Goal: Transaction & Acquisition: Purchase product/service

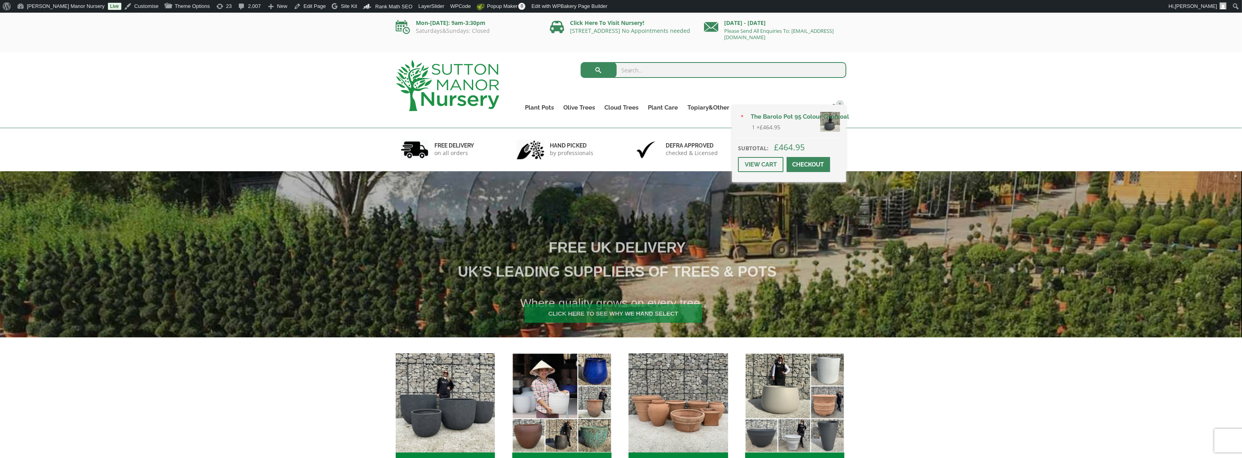
click at [809, 164] on span at bounding box center [809, 164] width 0 height 0
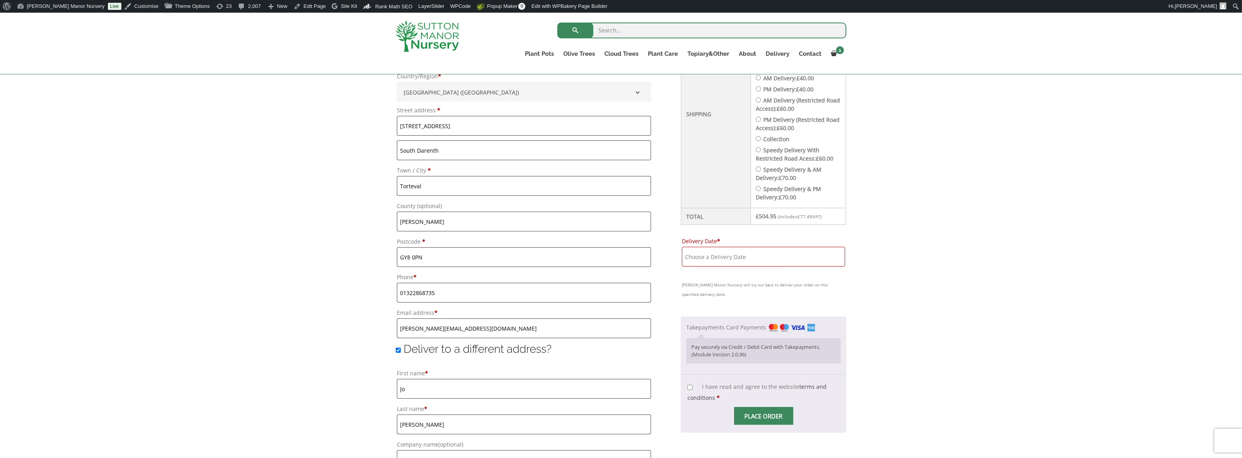
click at [736, 255] on input "Delivery Date *" at bounding box center [763, 257] width 163 height 20
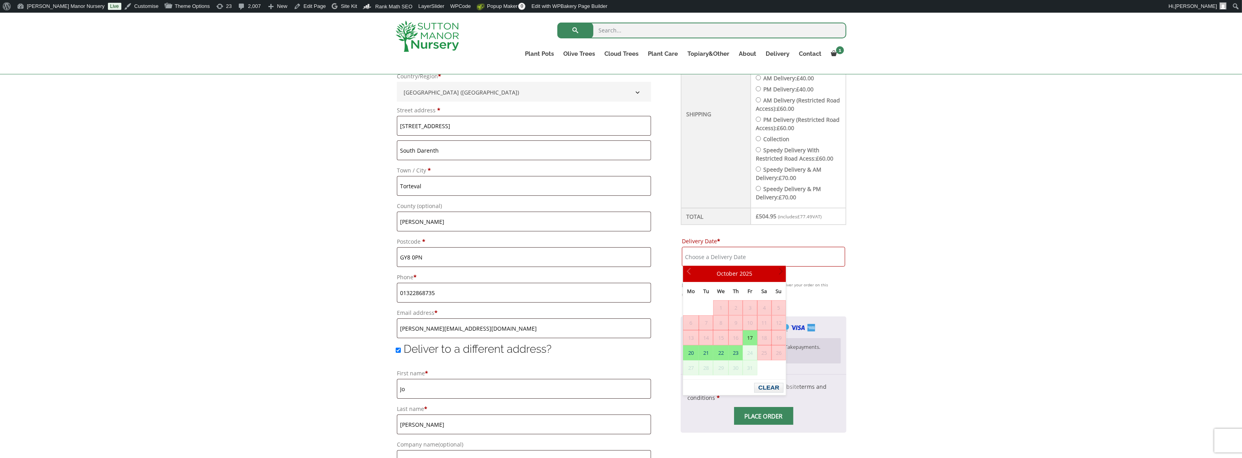
click at [782, 274] on link "Next" at bounding box center [779, 273] width 13 height 13
click at [780, 272] on span "Next" at bounding box center [779, 273] width 6 height 6
click at [782, 273] on span "Next" at bounding box center [779, 273] width 6 height 6
click at [768, 251] on input "Delivery Date *" at bounding box center [763, 257] width 163 height 20
click at [855, 289] on div "Have a coupon? Click here to enter your code Apply coupon Billing details First…" at bounding box center [621, 314] width 1242 height 845
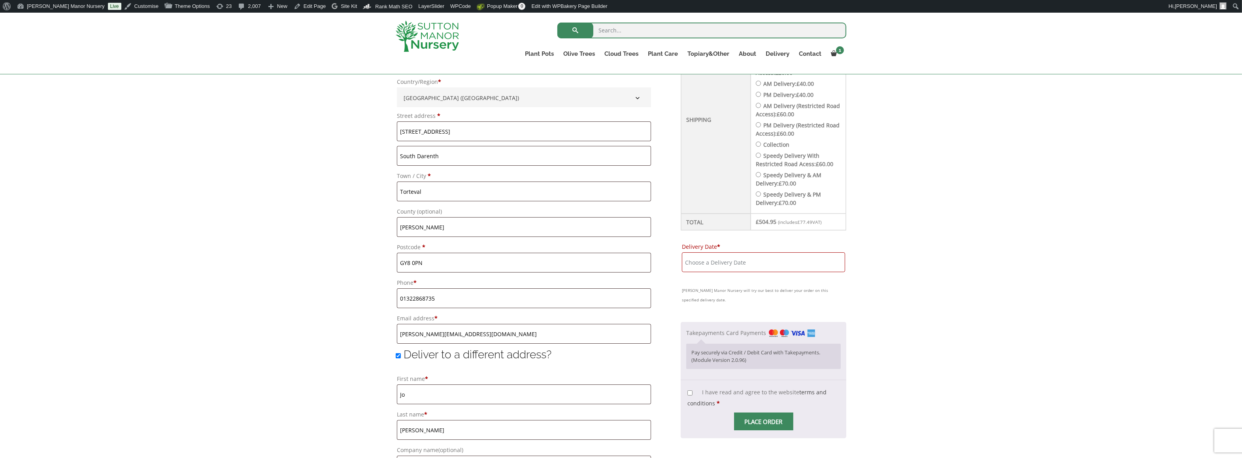
scroll to position [342, 0]
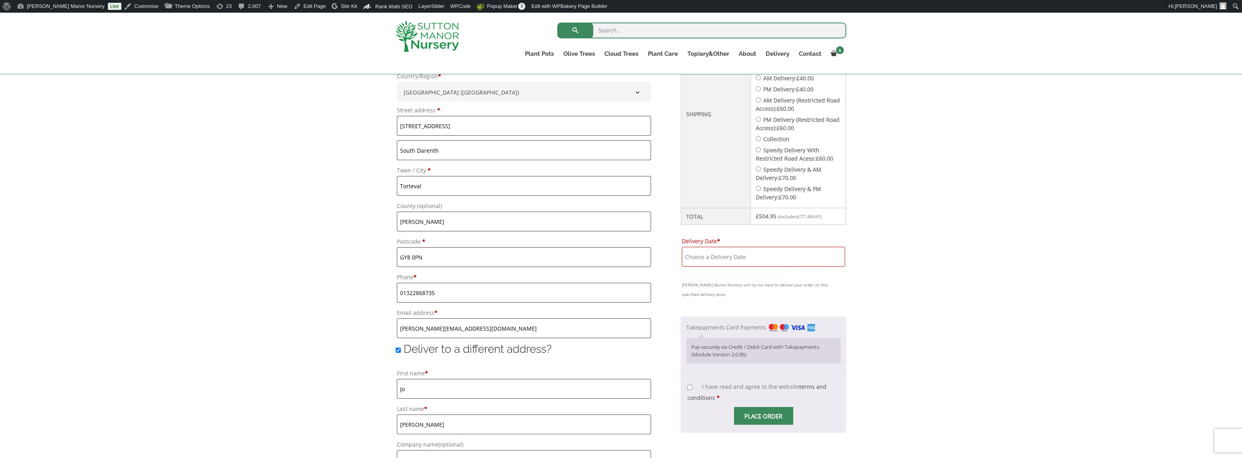
click at [739, 254] on input "Delivery Date *" at bounding box center [763, 257] width 163 height 20
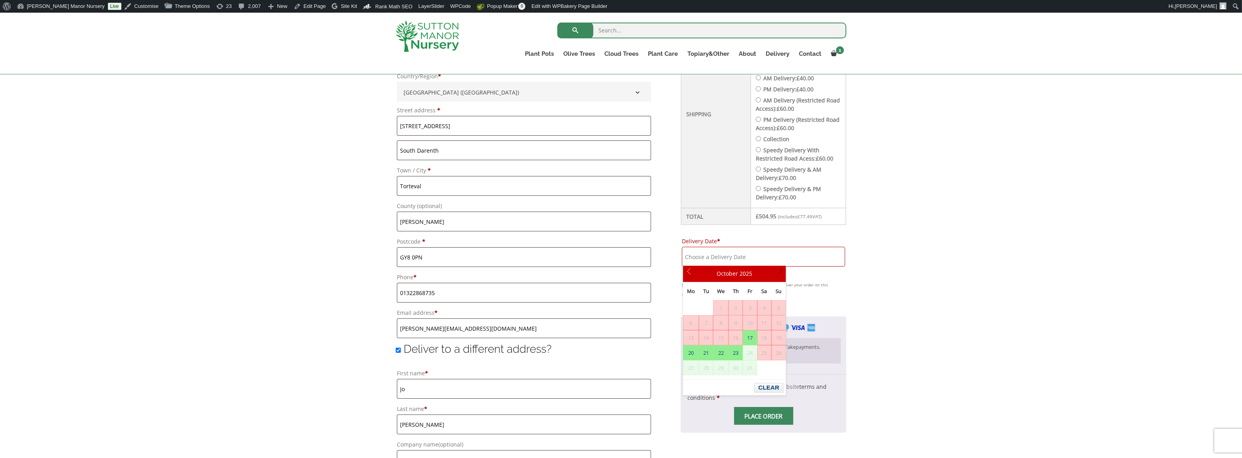
click at [781, 272] on span "Next" at bounding box center [779, 273] width 6 height 6
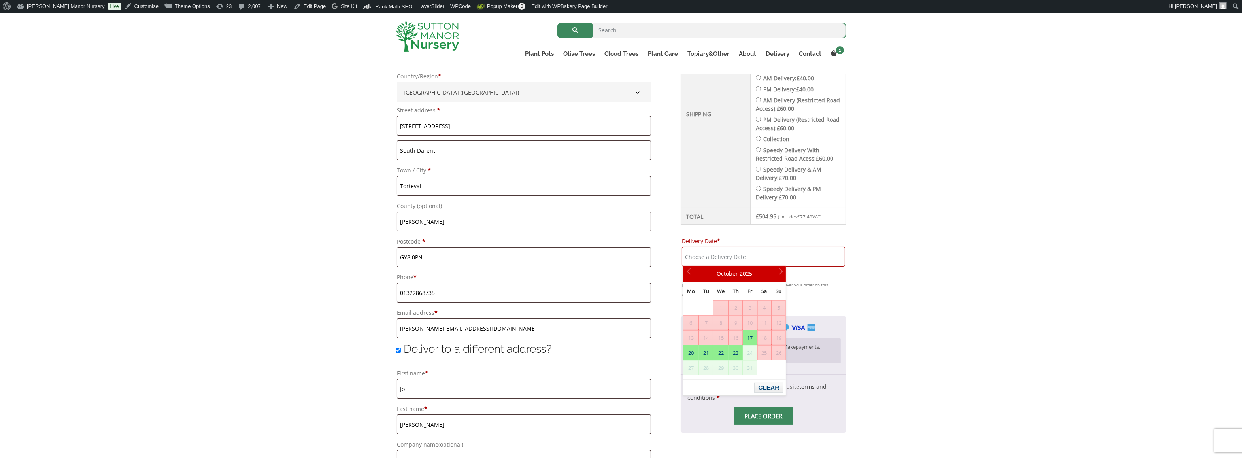
click at [828, 278] on p "Delivery Date * Sutton Manor Nursery will try our best to deliver your order on…" at bounding box center [764, 267] width 166 height 66
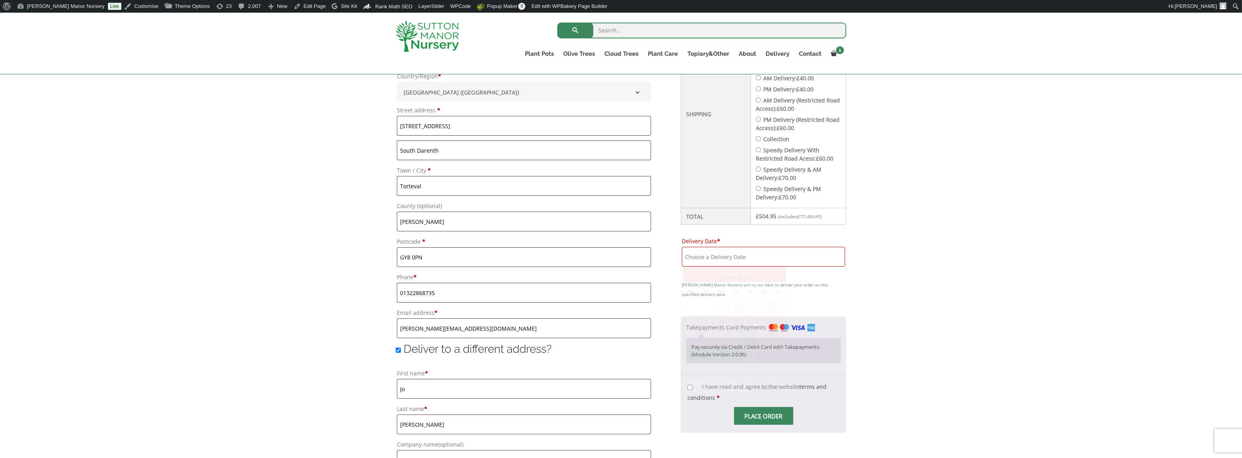
click at [754, 255] on input "Delivery Date *" at bounding box center [763, 257] width 163 height 20
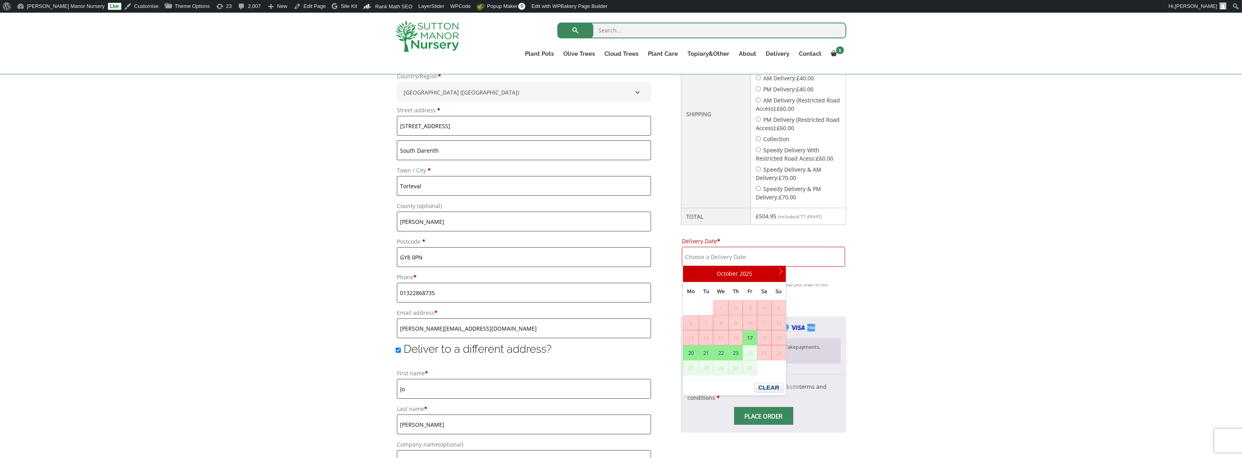
click at [686, 268] on link "Prev" at bounding box center [689, 273] width 13 height 13
click at [784, 270] on link "Next" at bounding box center [779, 273] width 13 height 13
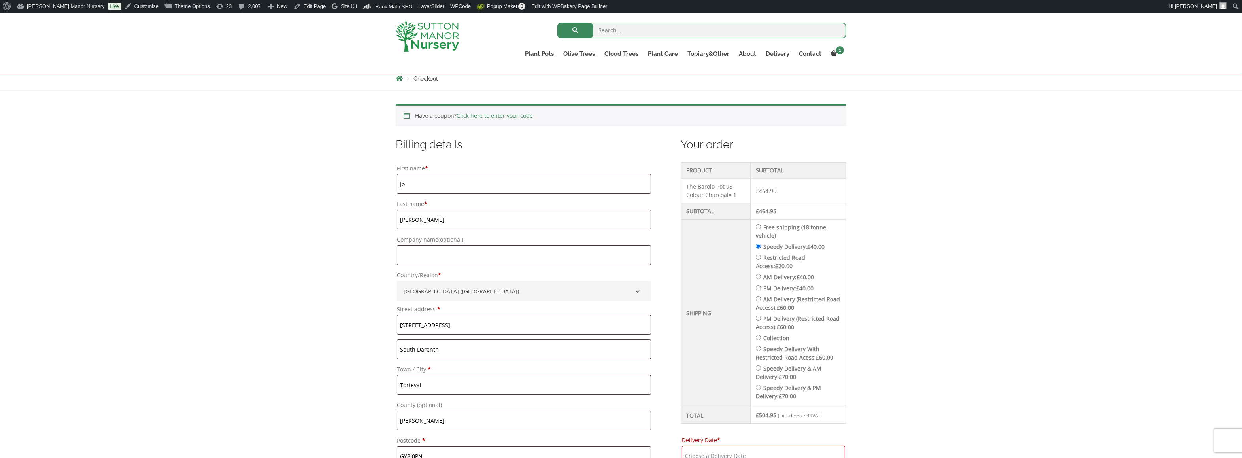
scroll to position [144, 0]
click at [779, 224] on label "Free shipping (18 tonne vehicle)" at bounding box center [791, 230] width 70 height 16
click at [761, 224] on input "Free shipping (18 tonne vehicle)" at bounding box center [758, 225] width 5 height 5
radio input "true"
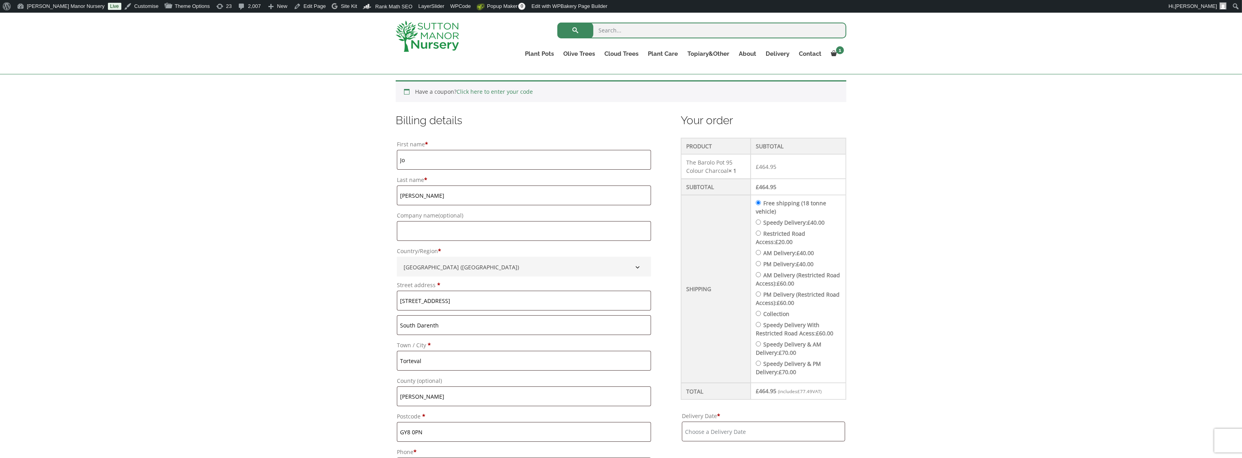
scroll to position [302, 0]
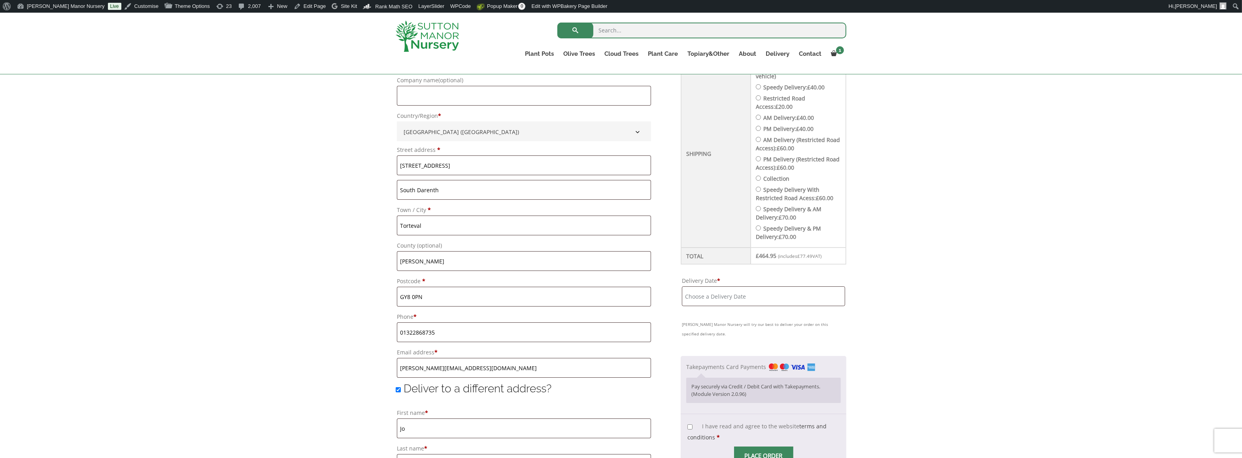
click at [725, 293] on input "Delivery Date *" at bounding box center [763, 296] width 163 height 20
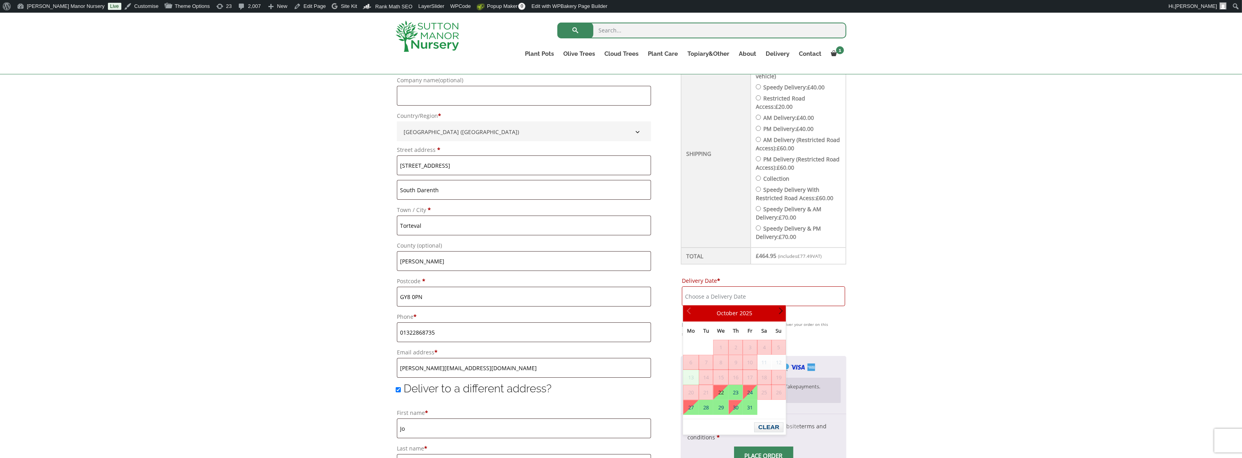
click at [778, 310] on span "Next" at bounding box center [779, 313] width 6 height 6
click at [779, 310] on span "Next" at bounding box center [779, 313] width 6 height 6
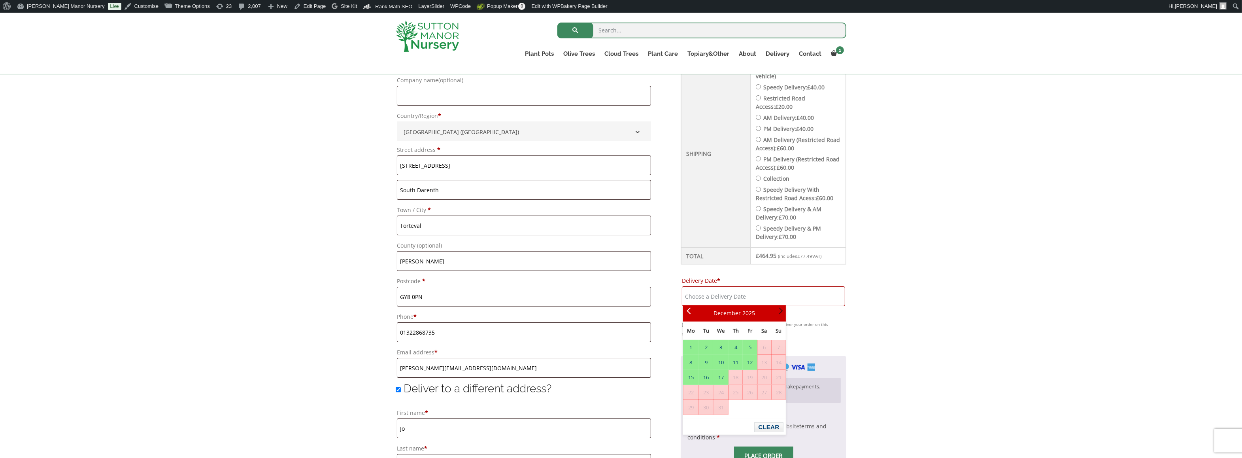
click at [780, 312] on span "Next" at bounding box center [779, 313] width 6 height 6
click at [689, 313] on span "Prev" at bounding box center [690, 313] width 6 height 6
click at [784, 313] on link "Next" at bounding box center [779, 312] width 13 height 13
click at [890, 346] on div "Have a coupon? Click here to enter your code Apply coupon Billing details First…" at bounding box center [621, 353] width 1242 height 845
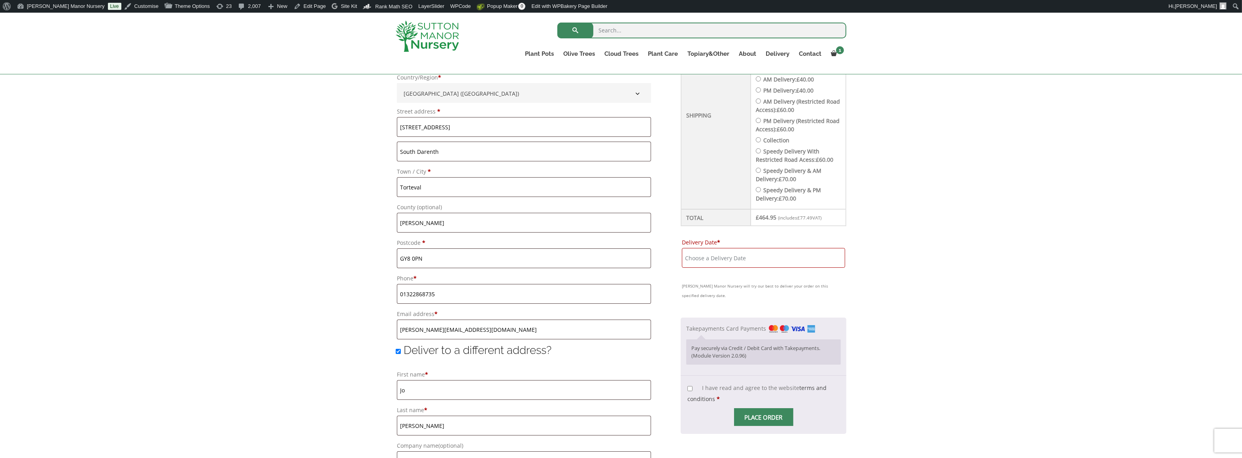
scroll to position [342, 0]
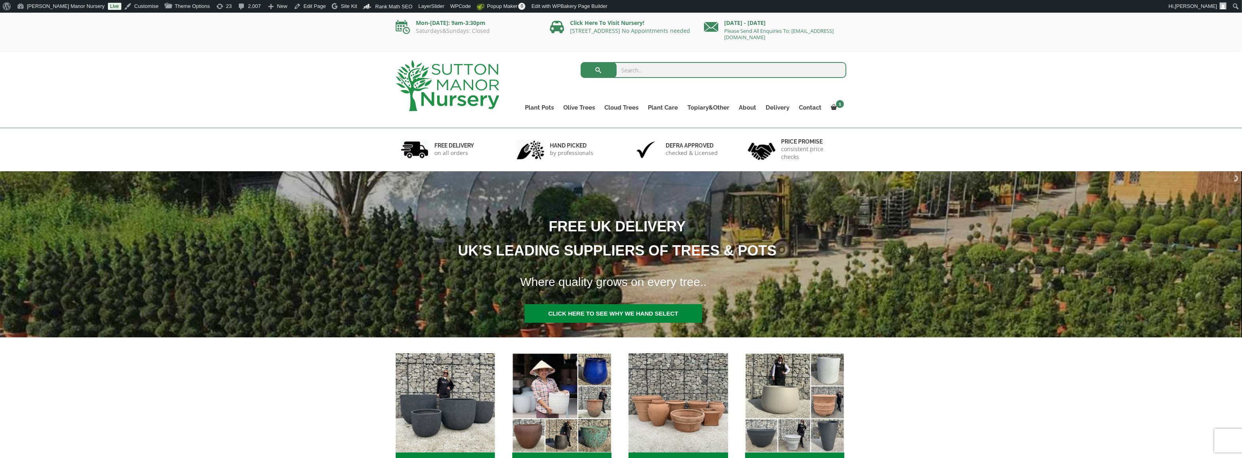
click at [630, 71] on input "search" at bounding box center [714, 70] width 266 height 16
type input "598"
click at [581, 62] on button "submit" at bounding box center [599, 70] width 36 height 16
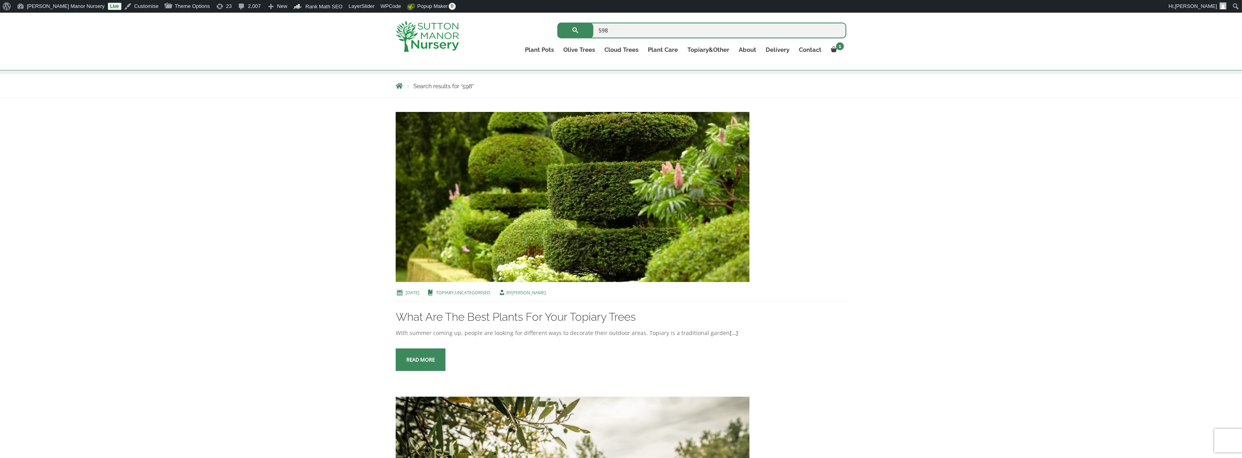
scroll to position [197, 0]
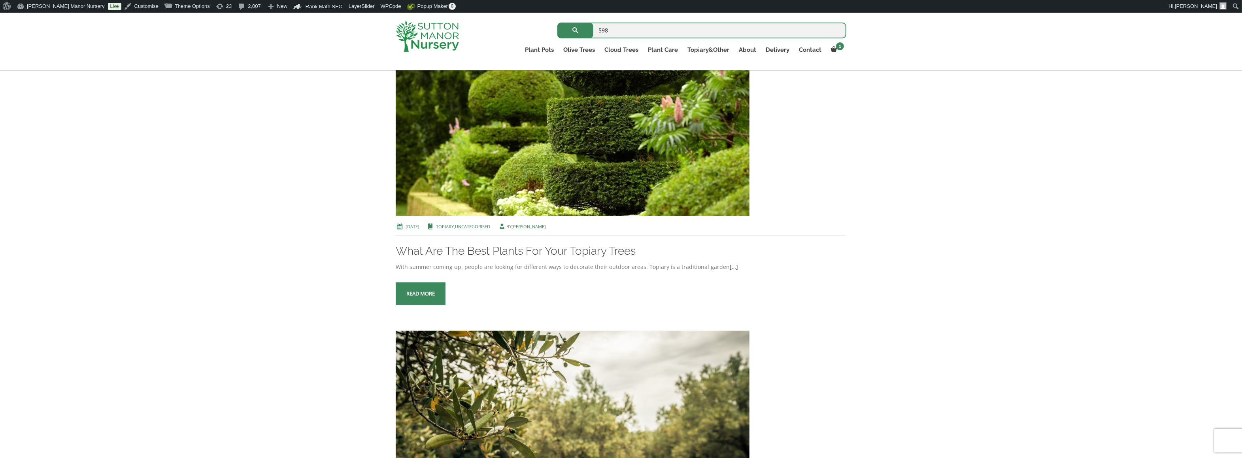
click at [597, 26] on input "598" at bounding box center [701, 31] width 289 height 16
type input "j598"
click at [557, 23] on button "submit" at bounding box center [575, 31] width 36 height 16
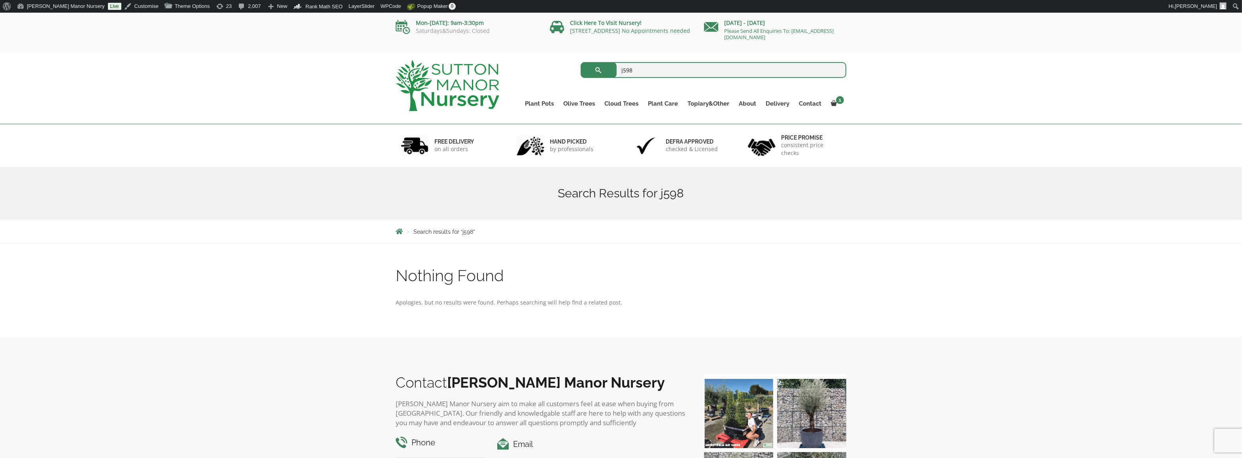
click at [625, 72] on input "j598" at bounding box center [714, 70] width 266 height 16
click at [641, 72] on input "j598" at bounding box center [714, 70] width 266 height 16
click at [662, 69] on input "j598" at bounding box center [714, 70] width 266 height 16
drag, startPoint x: 662, startPoint y: 69, endPoint x: 619, endPoint y: 70, distance: 43.1
click at [619, 70] on input "j598" at bounding box center [714, 70] width 266 height 16
